Goal: Information Seeking & Learning: Learn about a topic

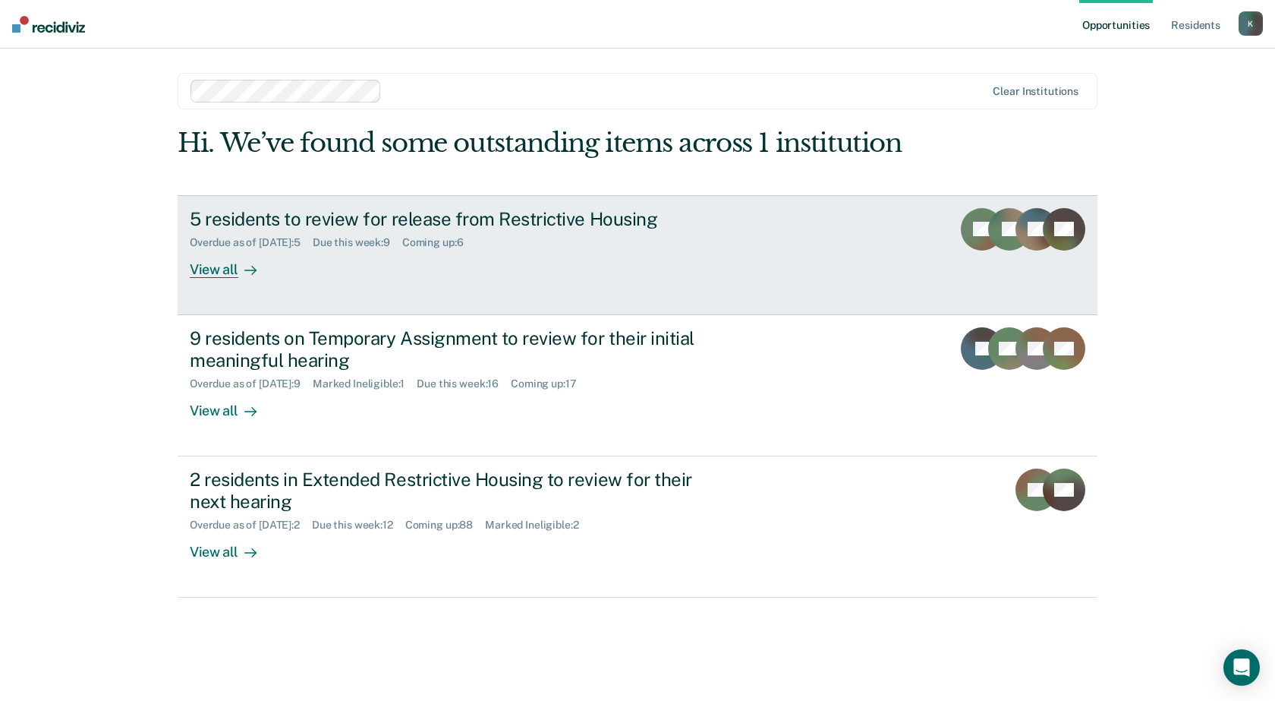
click at [225, 273] on div "View all" at bounding box center [232, 263] width 85 height 30
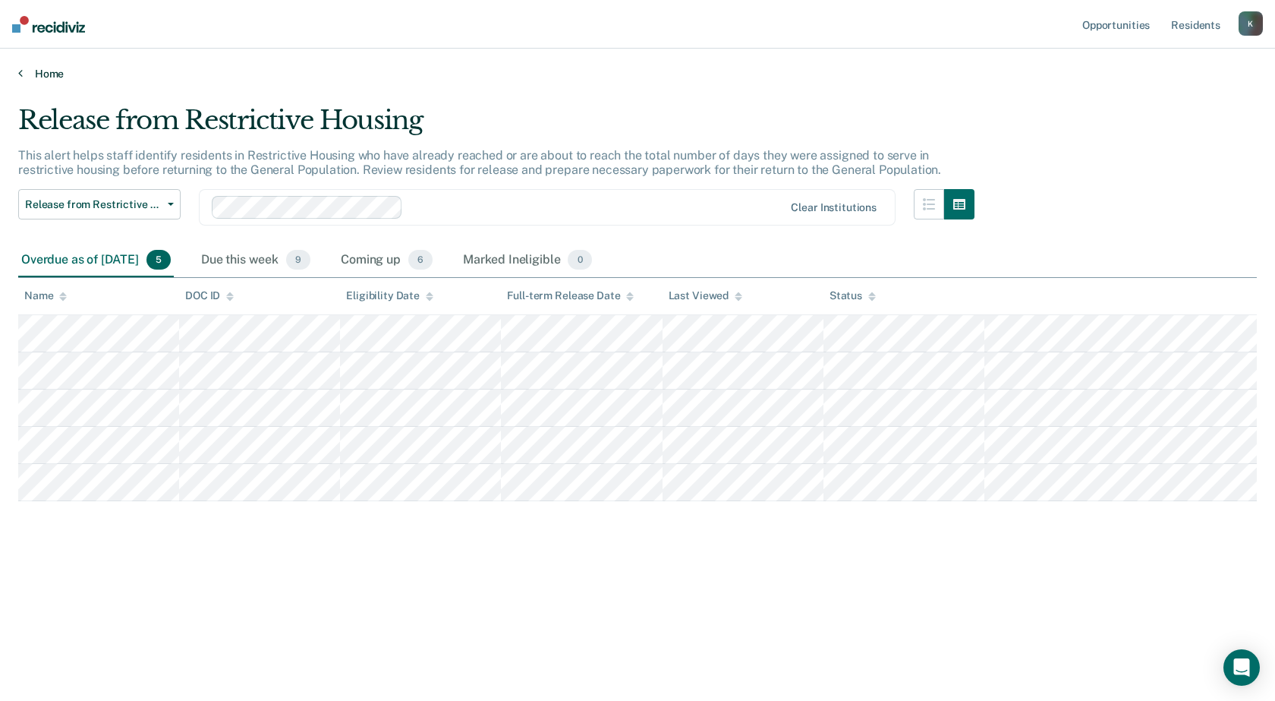
click at [45, 72] on link "Home" at bounding box center [637, 74] width 1239 height 14
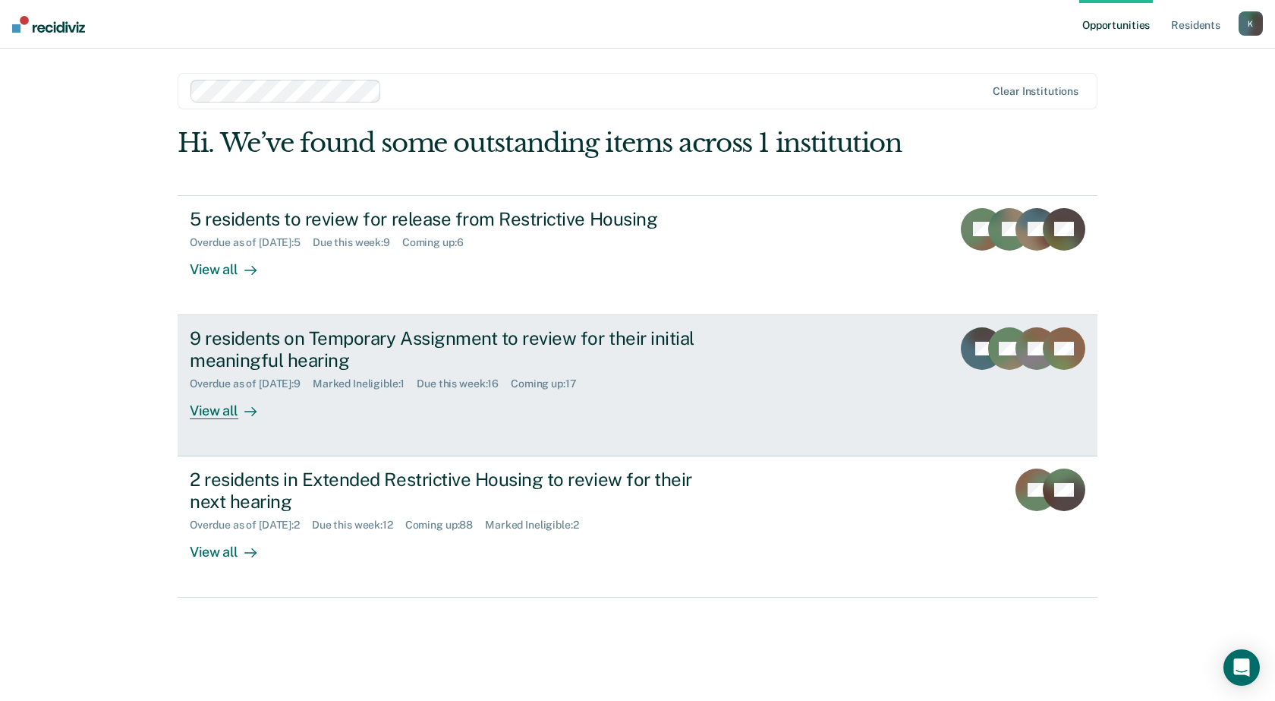
click at [209, 411] on div "View all" at bounding box center [232, 404] width 85 height 30
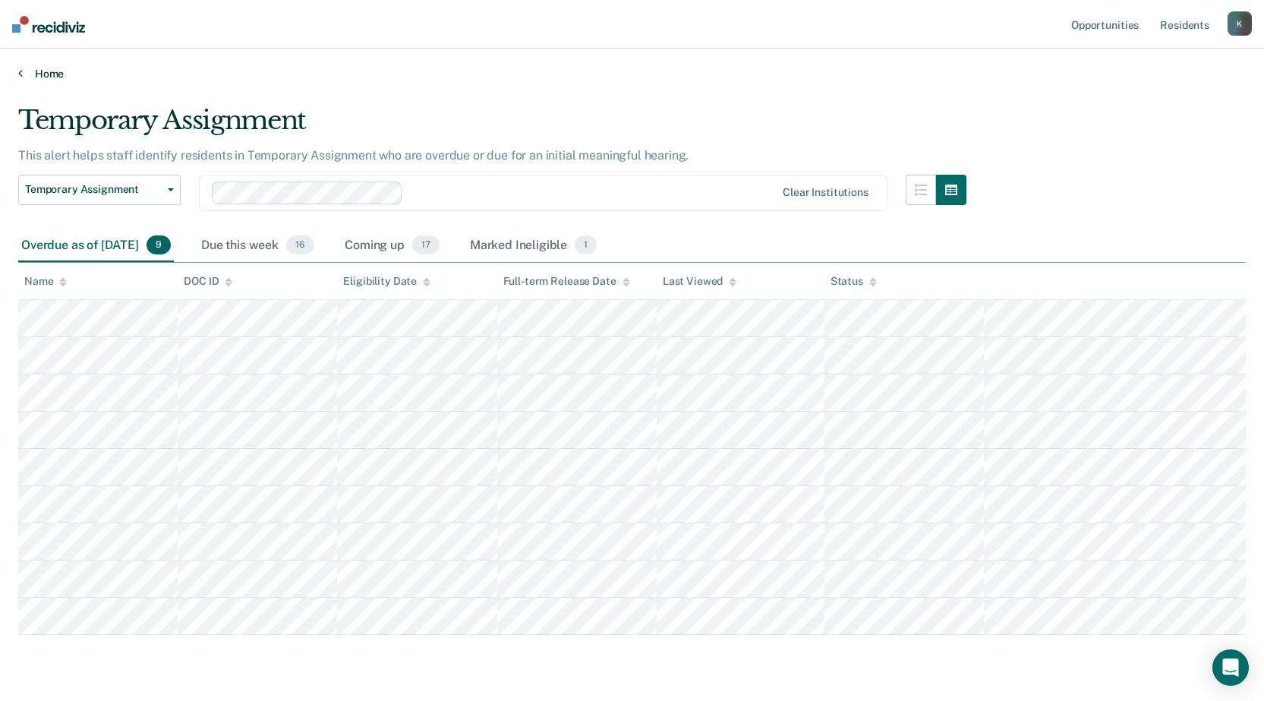
click at [22, 74] on icon at bounding box center [20, 73] width 5 height 12
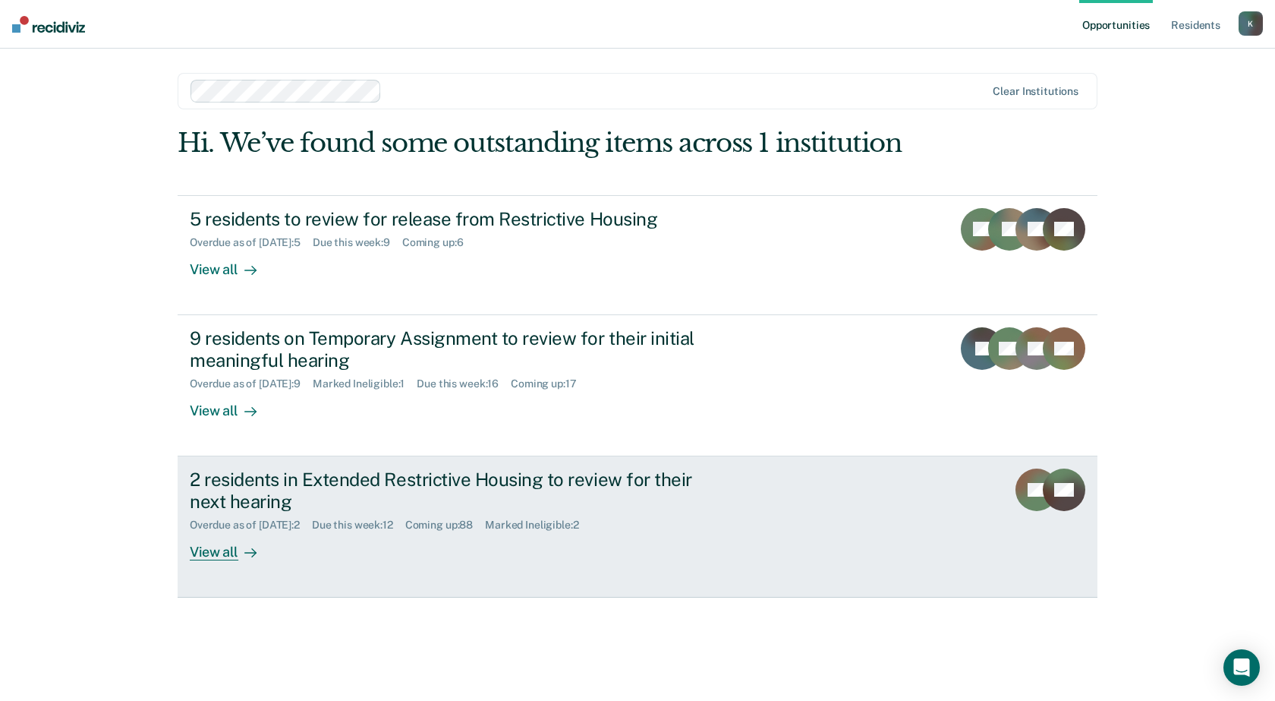
click at [233, 558] on div "View all" at bounding box center [232, 546] width 85 height 30
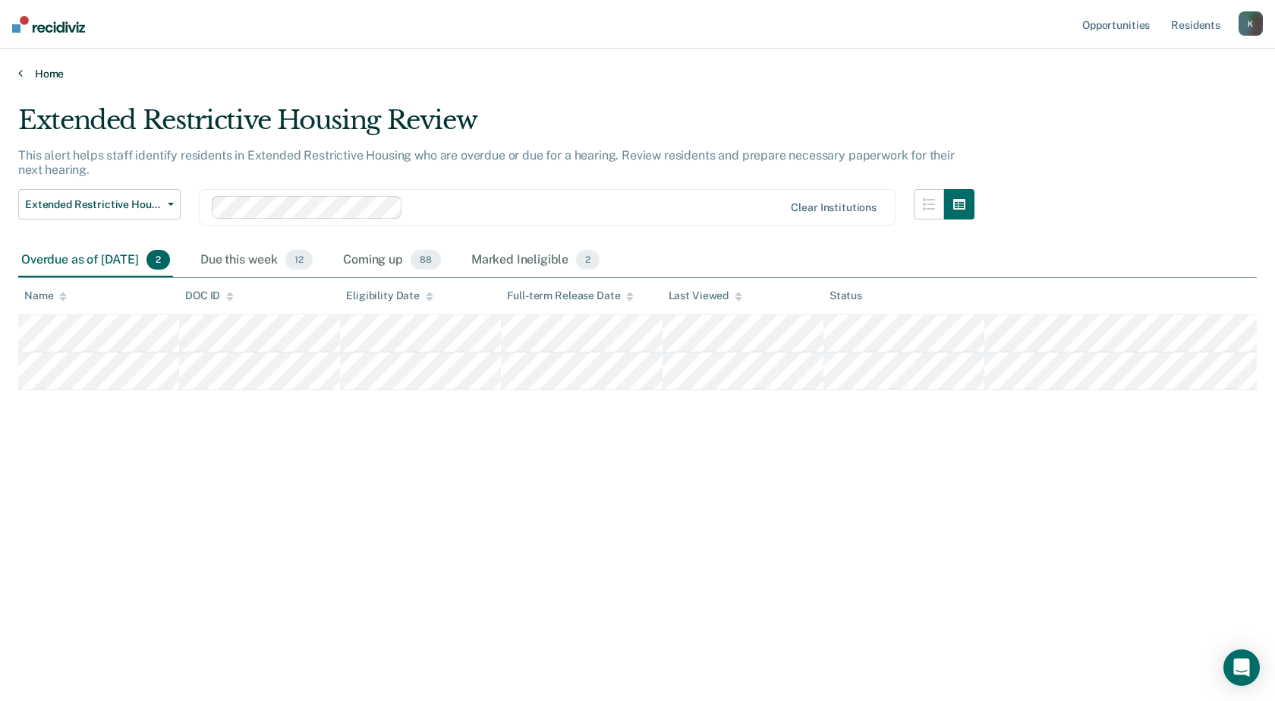
click at [20, 74] on icon at bounding box center [20, 73] width 5 height 12
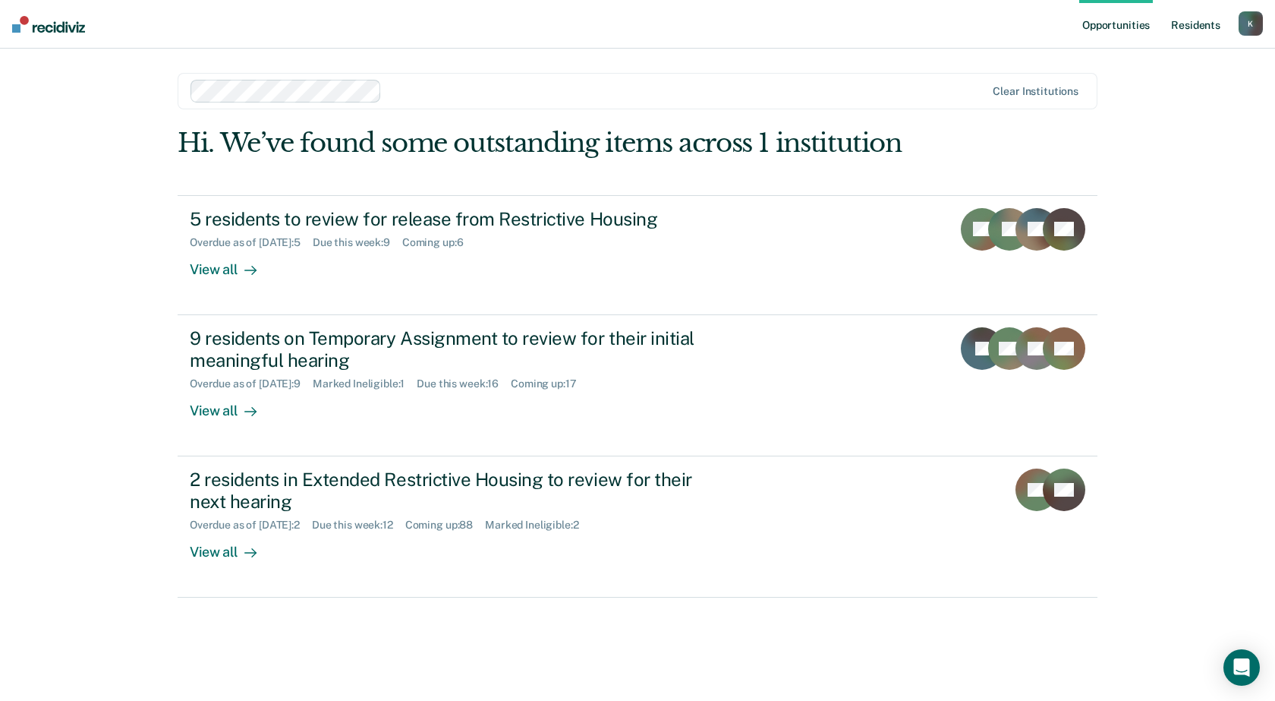
click at [1194, 25] on link "Resident s" at bounding box center [1195, 24] width 55 height 49
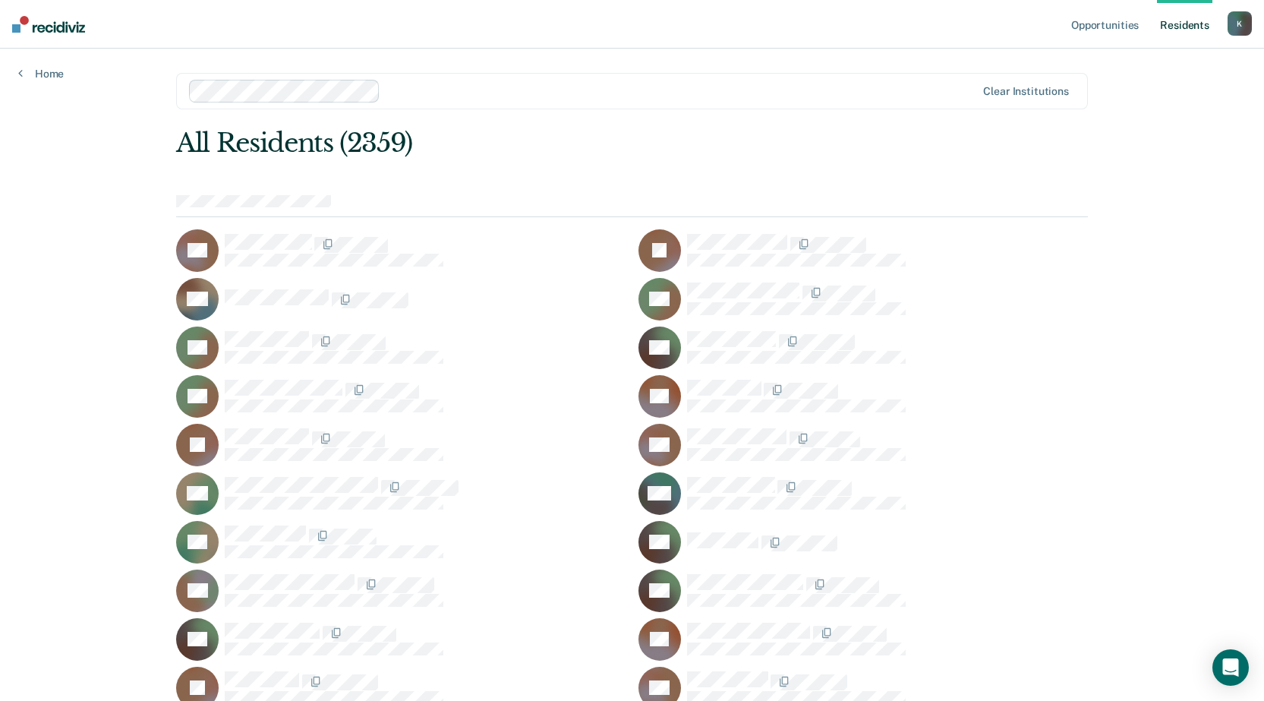
click at [433, 90] on div at bounding box center [680, 90] width 589 height 17
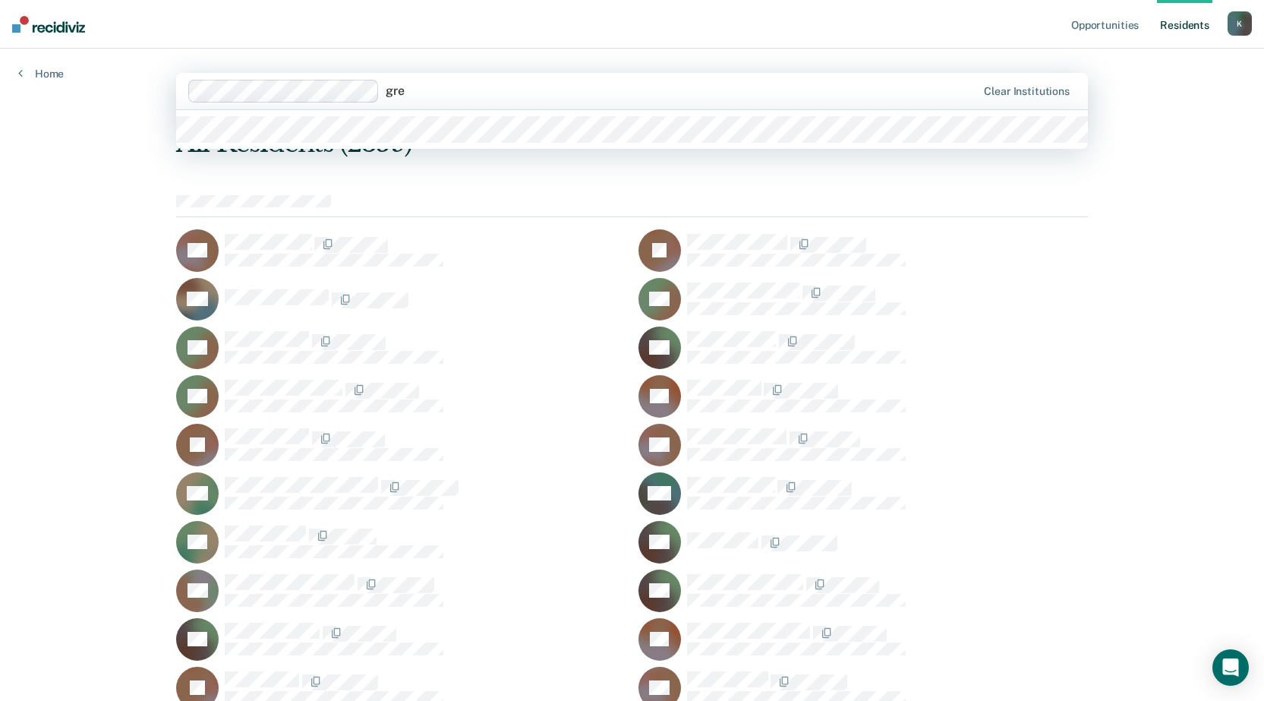
type input "gre"
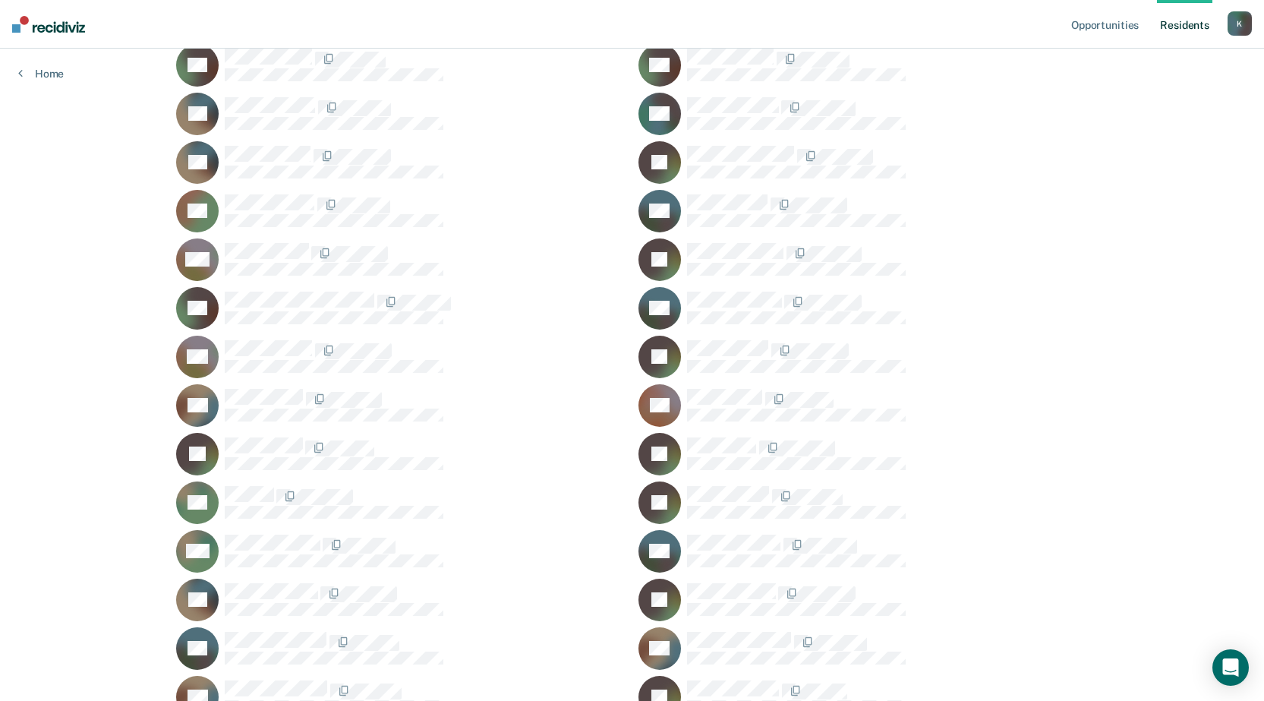
scroll to position [19104, 0]
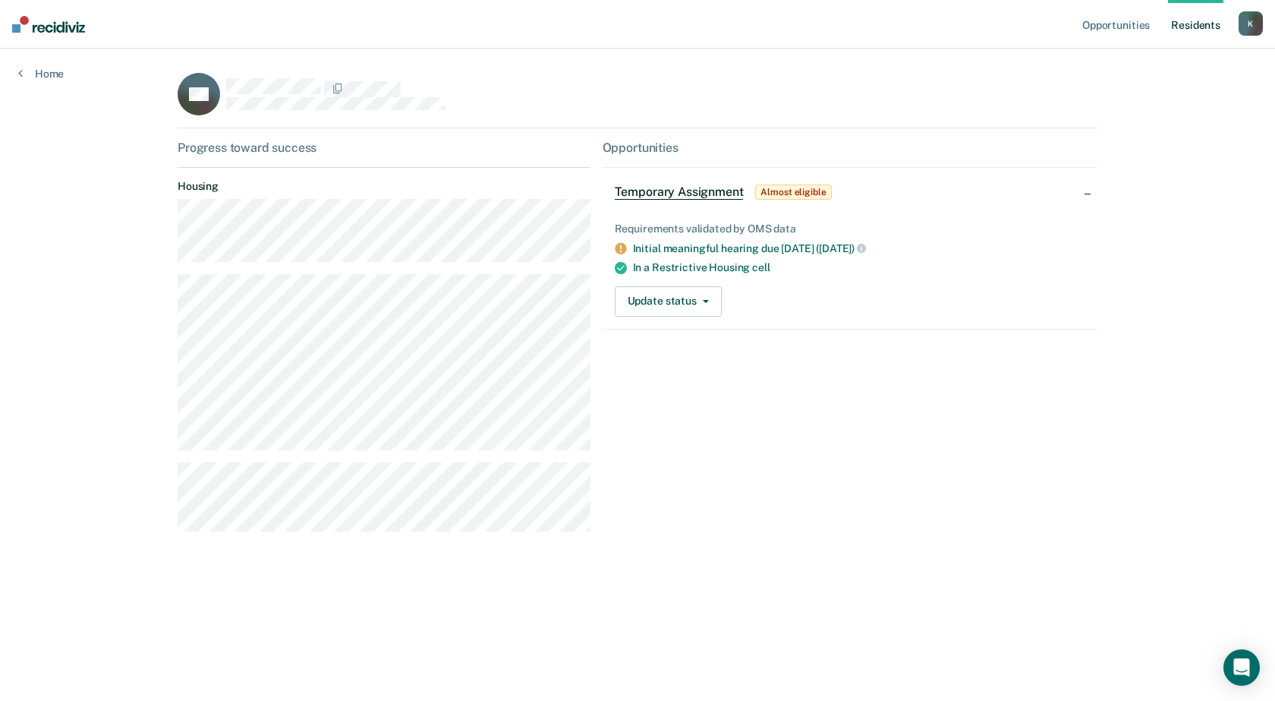
click at [575, 565] on main "SG Progress toward success Housing Opportunities Temporary Assignment Almost el…" at bounding box center [637, 357] width 956 height 616
click at [864, 304] on div "Update status [PERSON_NAME] Mark Ineligible" at bounding box center [850, 301] width 471 height 30
click at [36, 77] on link "Home" at bounding box center [41, 74] width 46 height 14
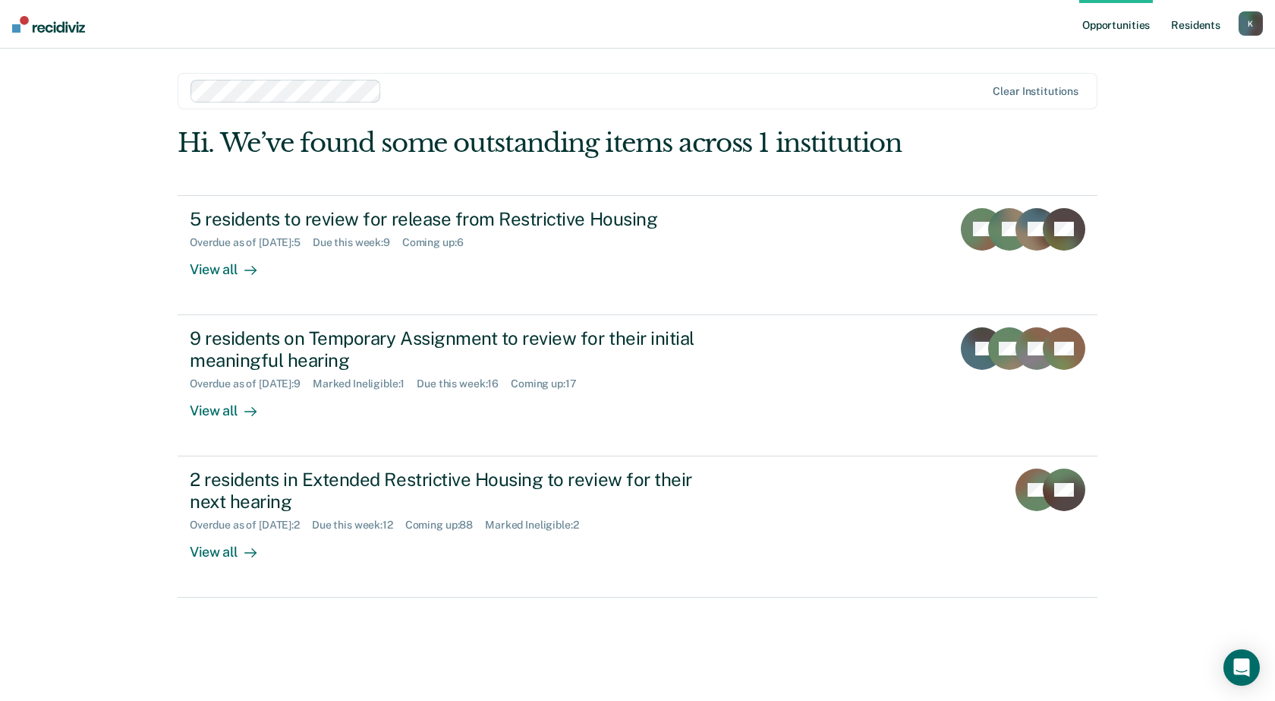
click at [1181, 28] on link "Resident s" at bounding box center [1195, 24] width 55 height 49
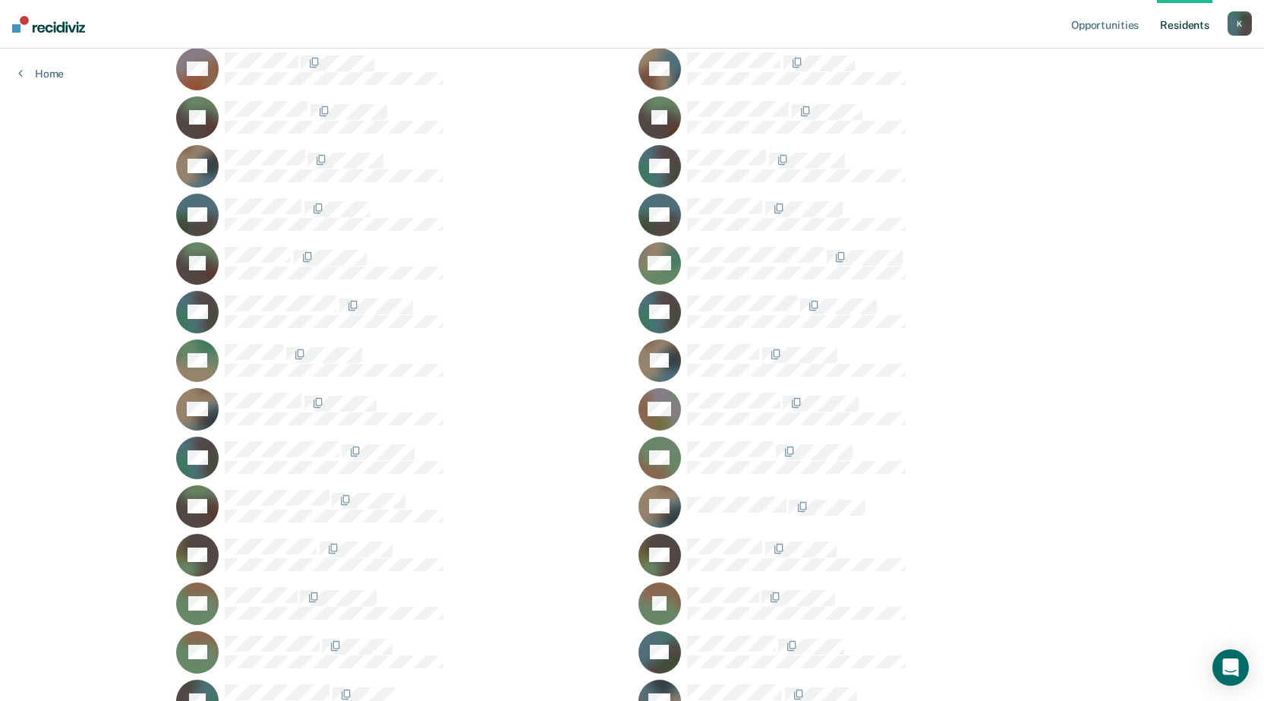
scroll to position [39244, 0]
